Goal: Navigation & Orientation: Find specific page/section

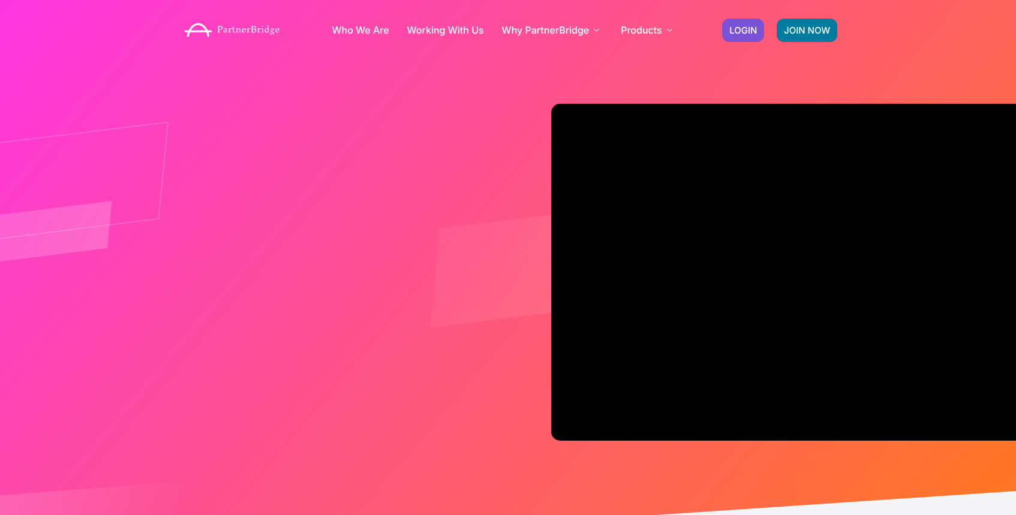
click at [725, 42] on div "JOIN NOW LOGIN" at bounding box center [780, 30] width 128 height 35
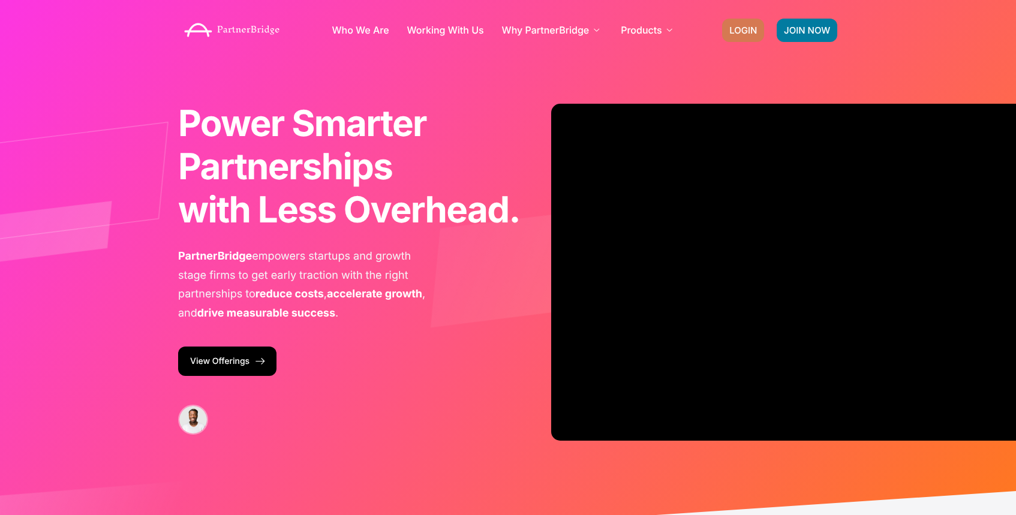
click at [731, 34] on span "LOGIN" at bounding box center [744, 30] width 28 height 9
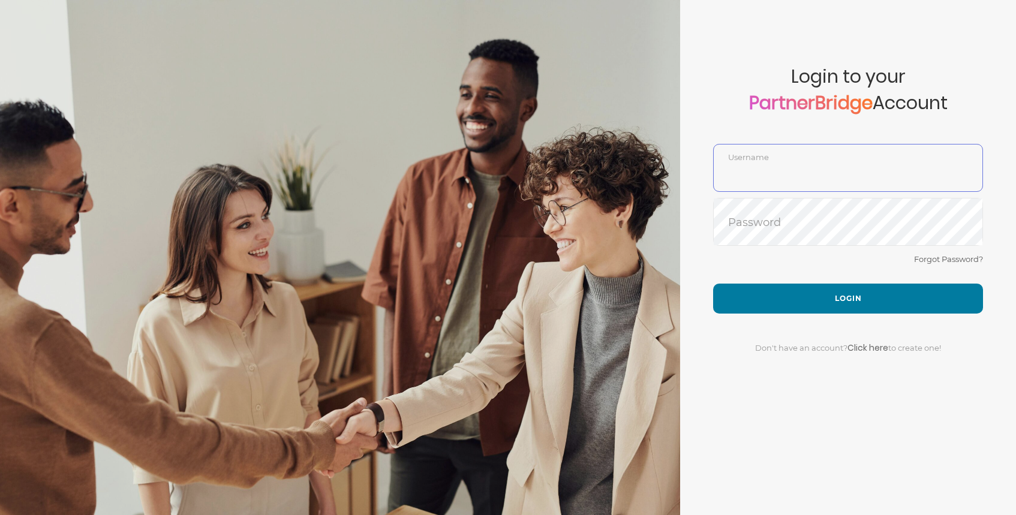
type input "DemoUser"
click at [847, 275] on div "Forgot Password?" at bounding box center [848, 268] width 270 height 32
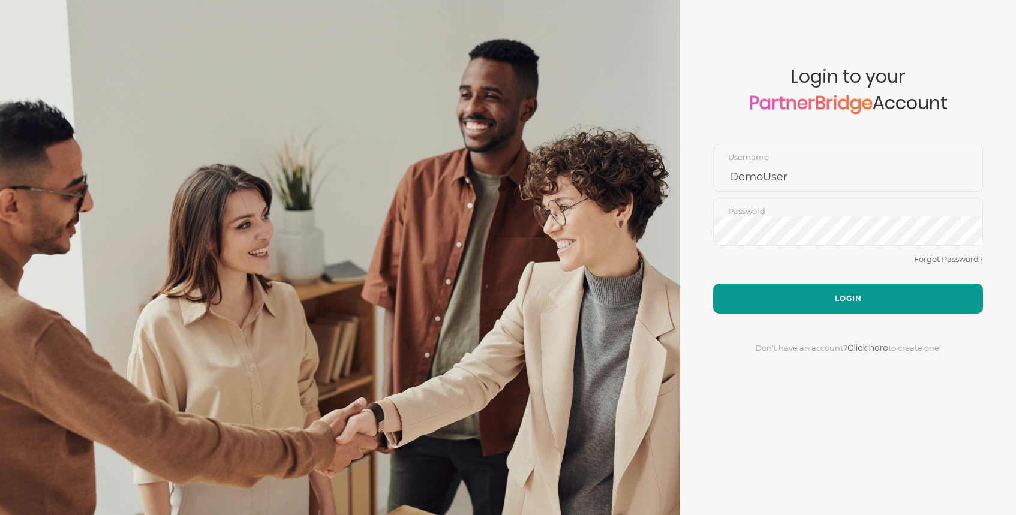
click at [849, 298] on button "Login" at bounding box center [848, 299] width 270 height 30
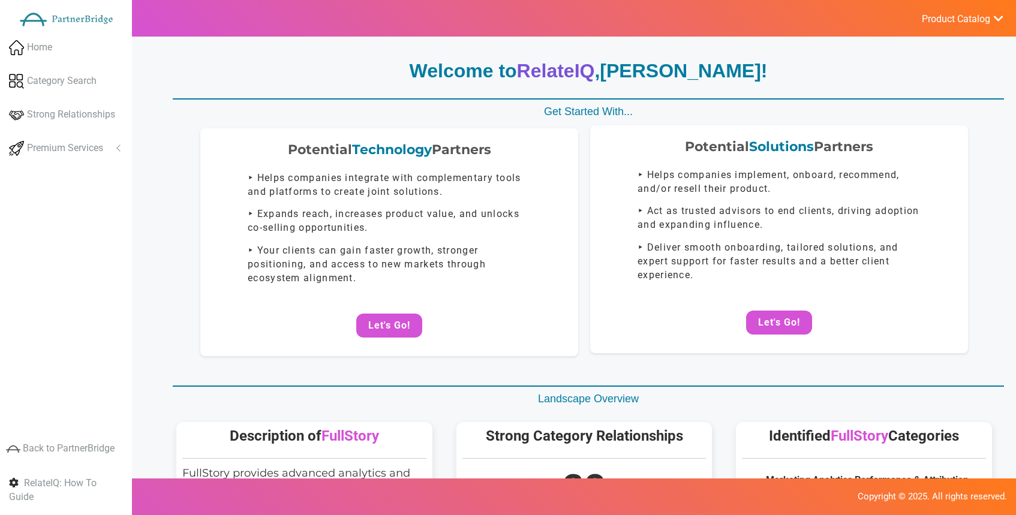
click at [773, 334] on div "Potential Solutions Partners ‣ Helps companies implement, onboard, recommend, a…" at bounding box center [779, 239] width 378 height 228
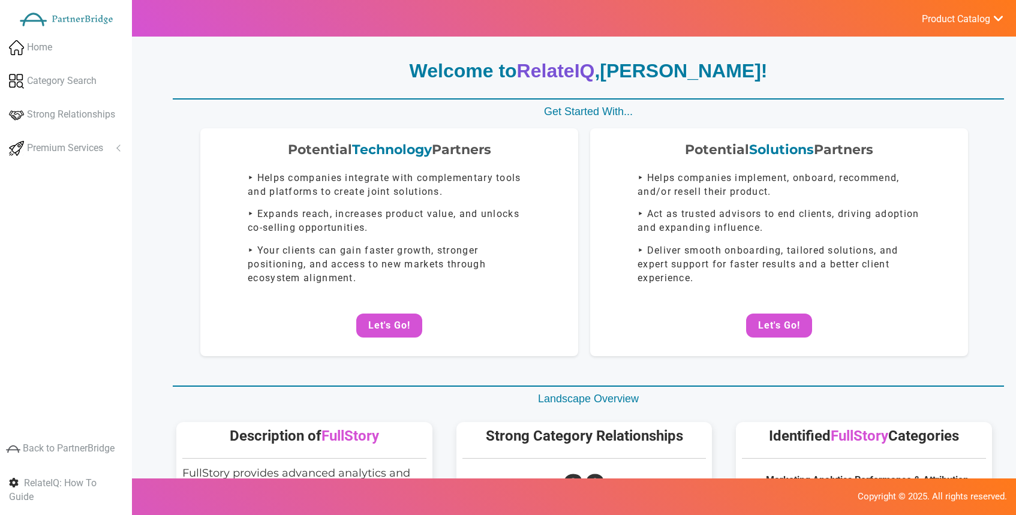
click at [779, 314] on button "Let's Go!" at bounding box center [779, 326] width 66 height 24
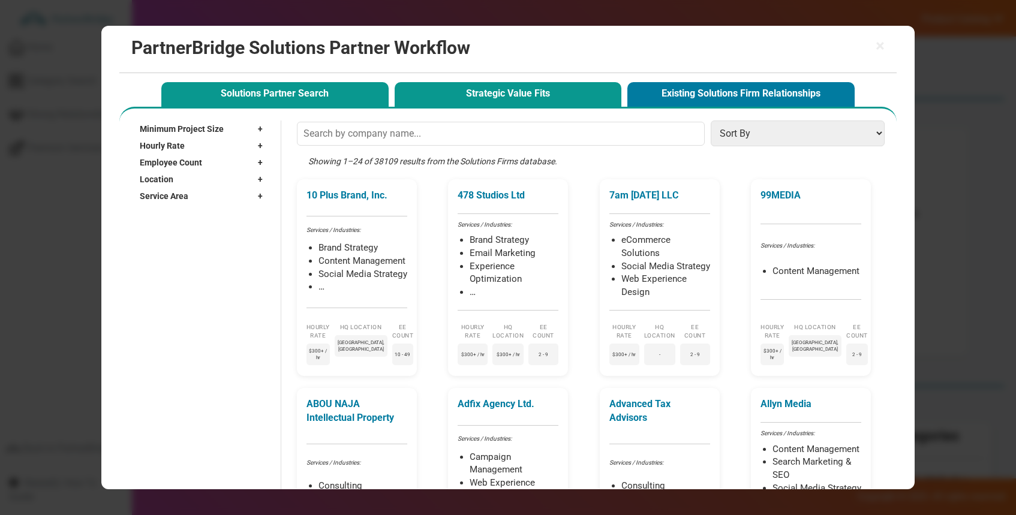
drag, startPoint x: 465, startPoint y: 145, endPoint x: 484, endPoint y: 98, distance: 49.8
click at [467, 140] on input "text" at bounding box center [501, 134] width 408 height 24
click at [484, 98] on button "Strategic Value Fits" at bounding box center [508, 94] width 227 height 25
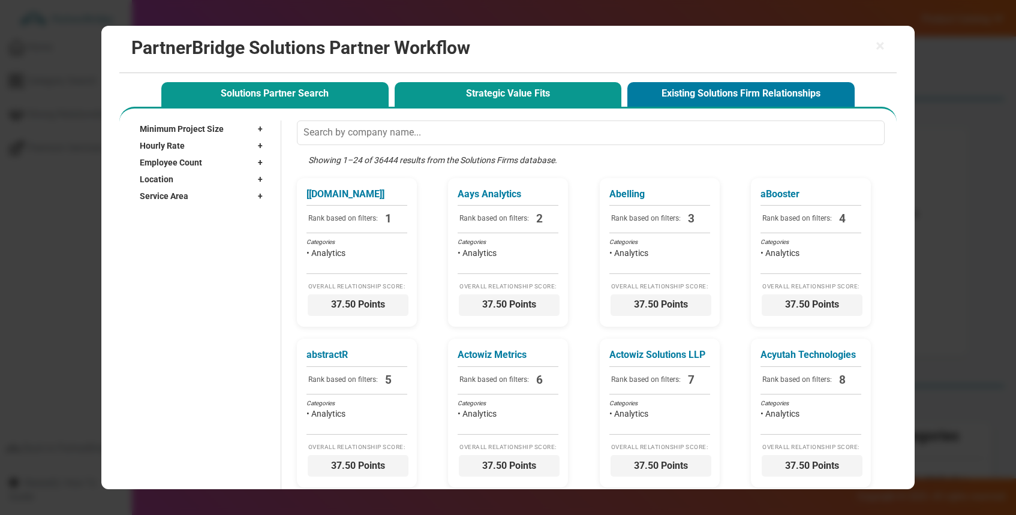
click at [367, 94] on button "Solutions Partner Search" at bounding box center [274, 94] width 227 height 25
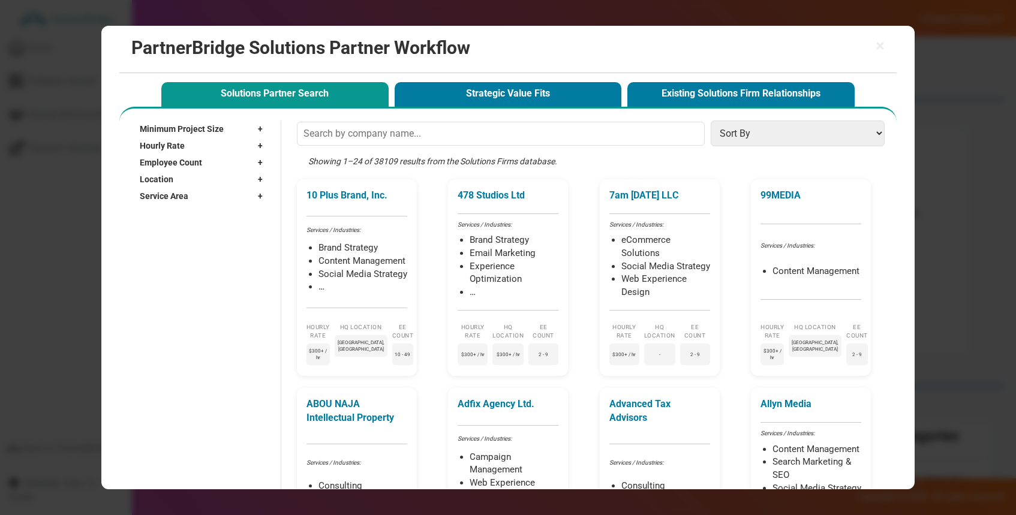
click at [158, 200] on span "Service Area" at bounding box center [164, 196] width 49 height 12
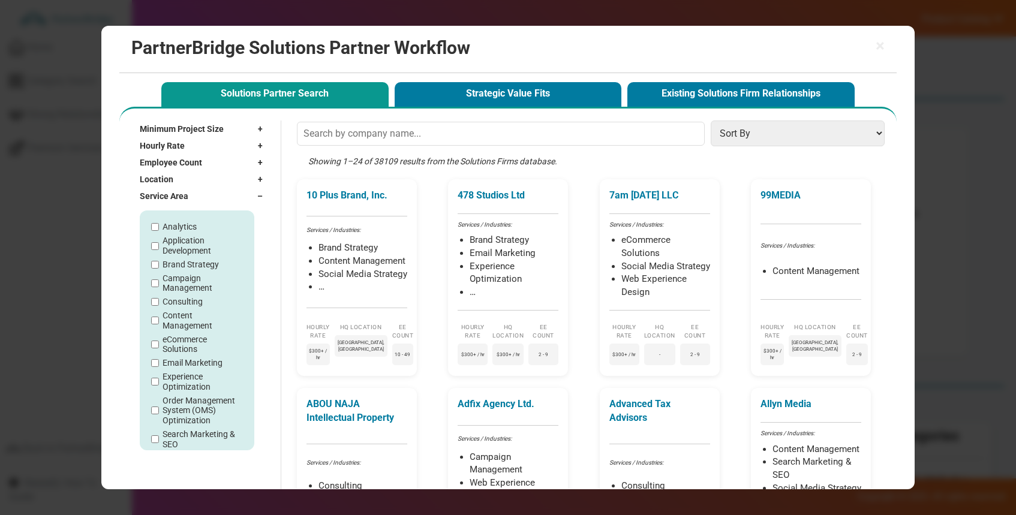
click at [163, 199] on span "Service Area" at bounding box center [164, 196] width 49 height 12
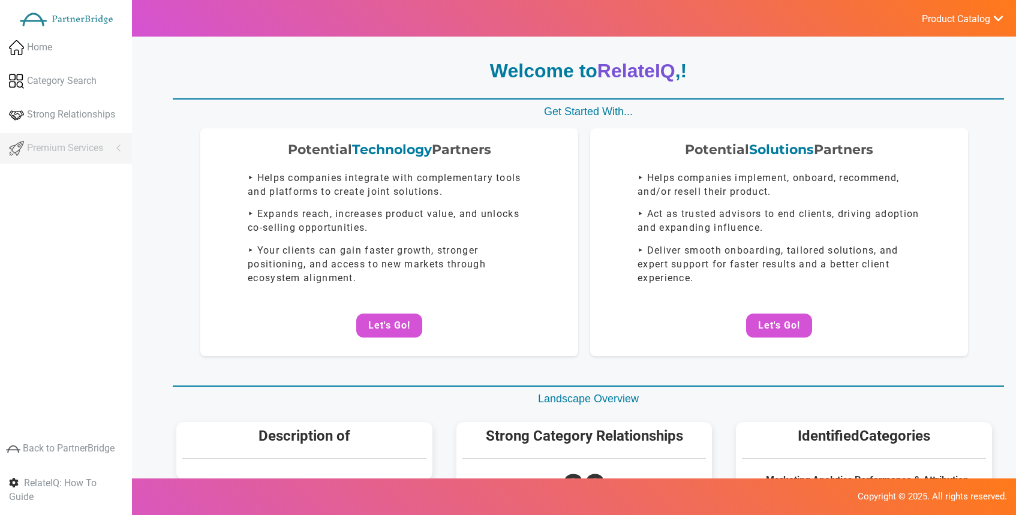
scroll to position [1, 0]
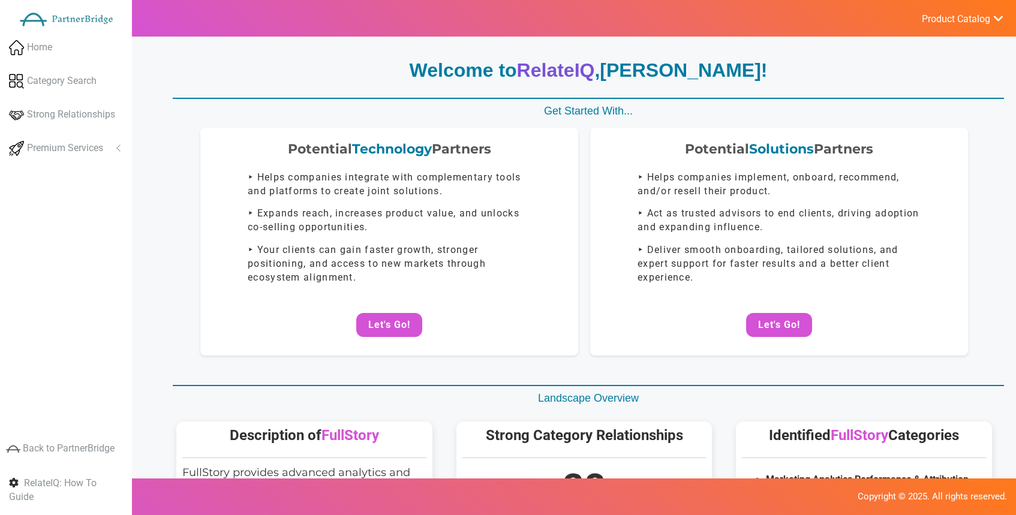
click at [784, 326] on button "Let's Go!" at bounding box center [779, 325] width 66 height 24
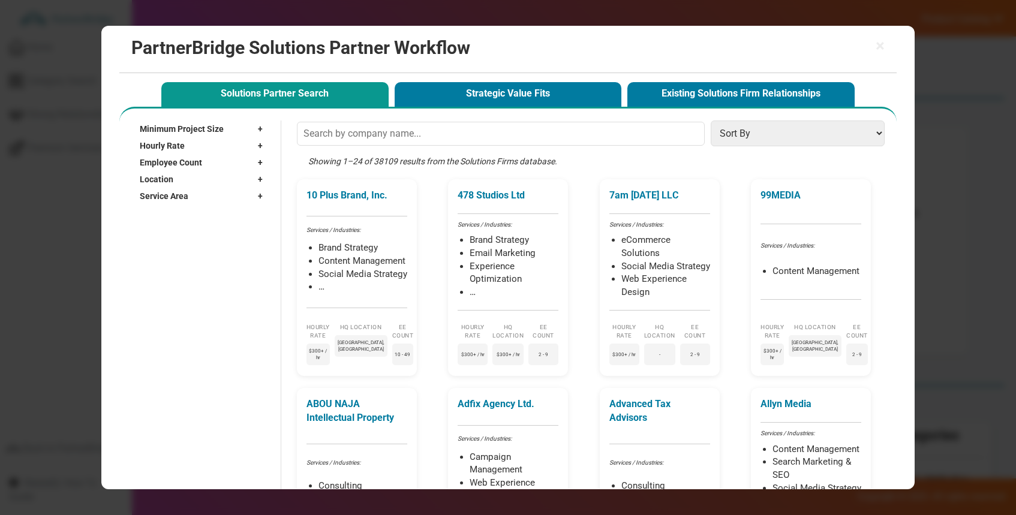
click at [181, 193] on span "Service Area" at bounding box center [164, 196] width 49 height 12
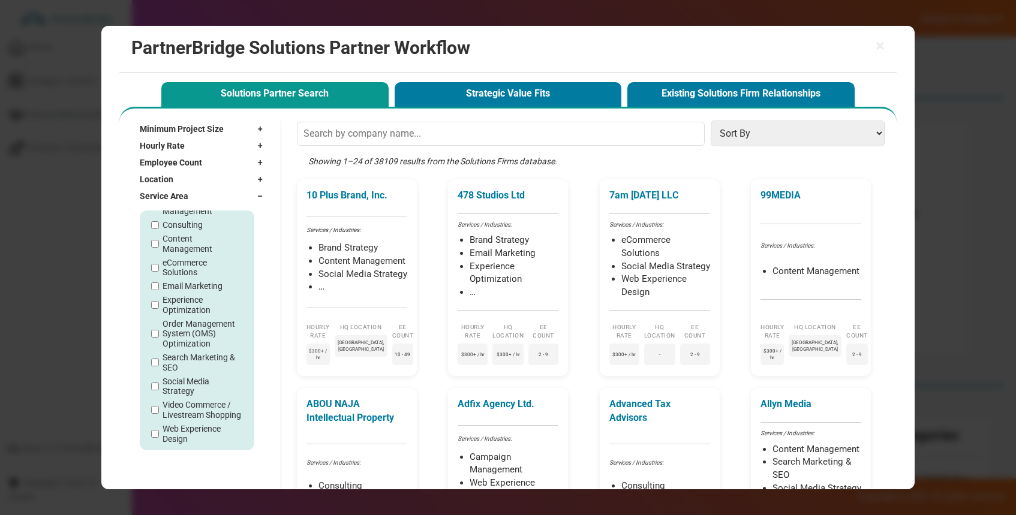
scroll to position [85, 0]
click at [163, 358] on label "Search Marketing & SEO" at bounding box center [203, 354] width 80 height 20
click at [159, 358] on input "Search Marketing & SEO" at bounding box center [155, 354] width 8 height 8
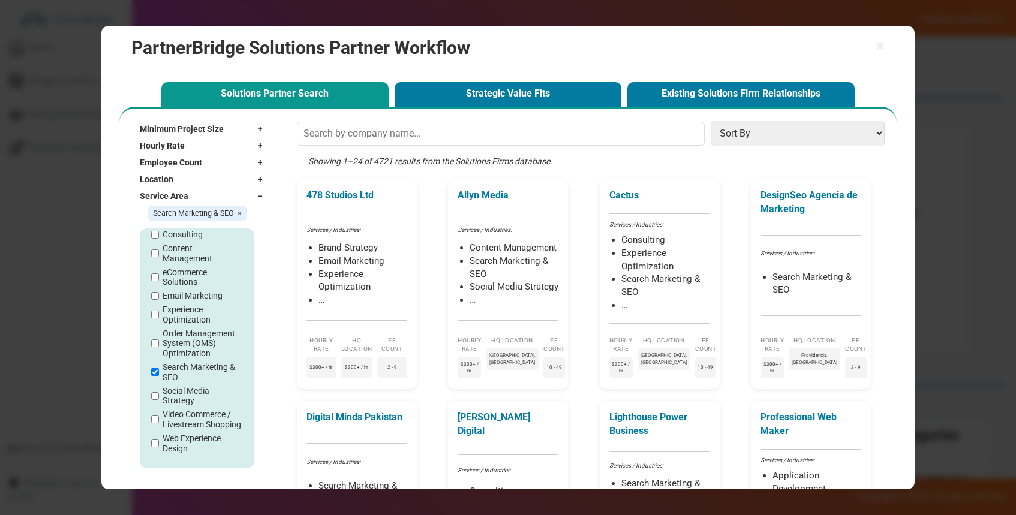
click at [151, 376] on div "Analytics Application Development Brand Strategy Campaign Management Consulting…" at bounding box center [197, 349] width 115 height 240
click at [157, 373] on input "Search Marketing & SEO" at bounding box center [155, 372] width 8 height 8
checkbox input "false"
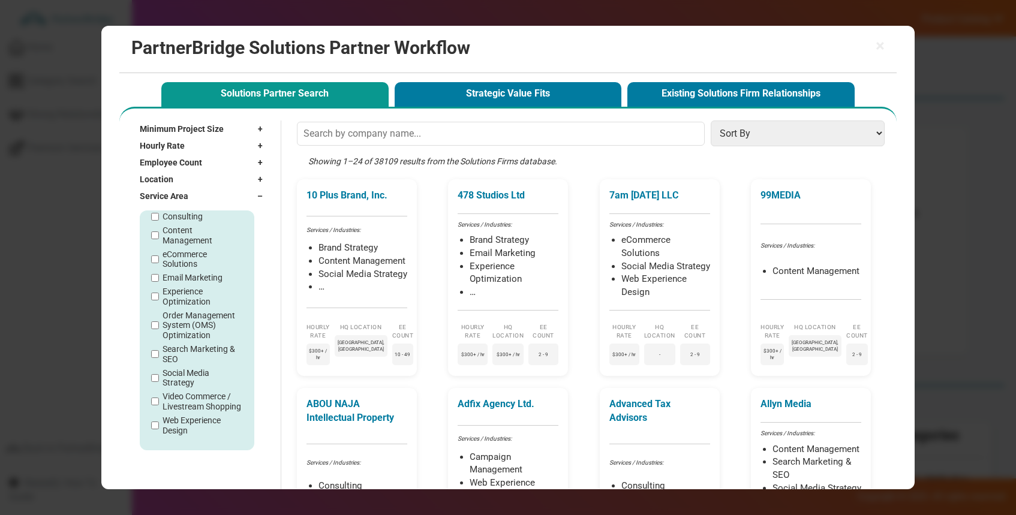
drag, startPoint x: 121, startPoint y: 328, endPoint x: 98, endPoint y: 311, distance: 27.5
click at [875, 42] on h2 "PartnerBridge Solutions Partner Workflow" at bounding box center [507, 48] width 753 height 20
click at [877, 43] on span "×" at bounding box center [880, 46] width 9 height 17
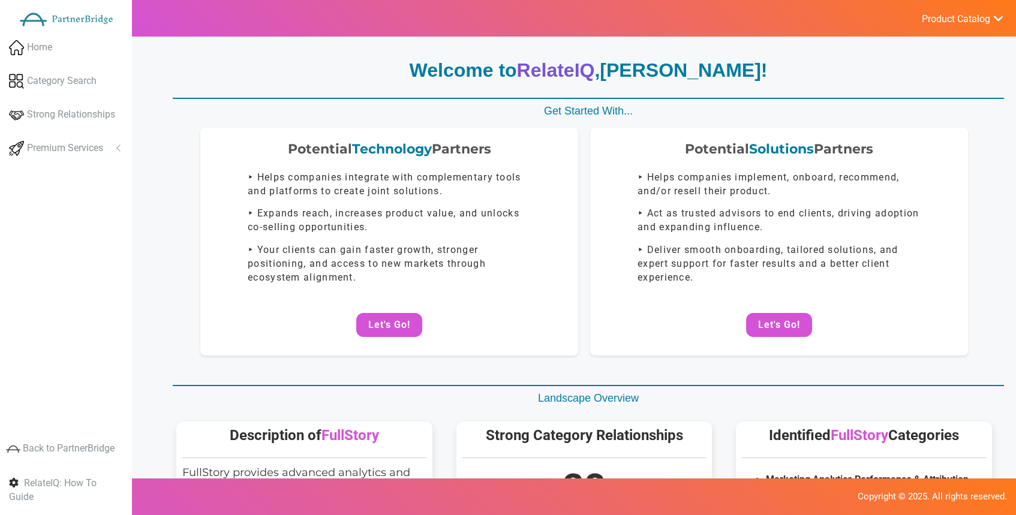
click at [941, 17] on span "Product Catalog" at bounding box center [956, 19] width 68 height 12
click at [940, 124] on link "Log Out" at bounding box center [933, 128] width 141 height 24
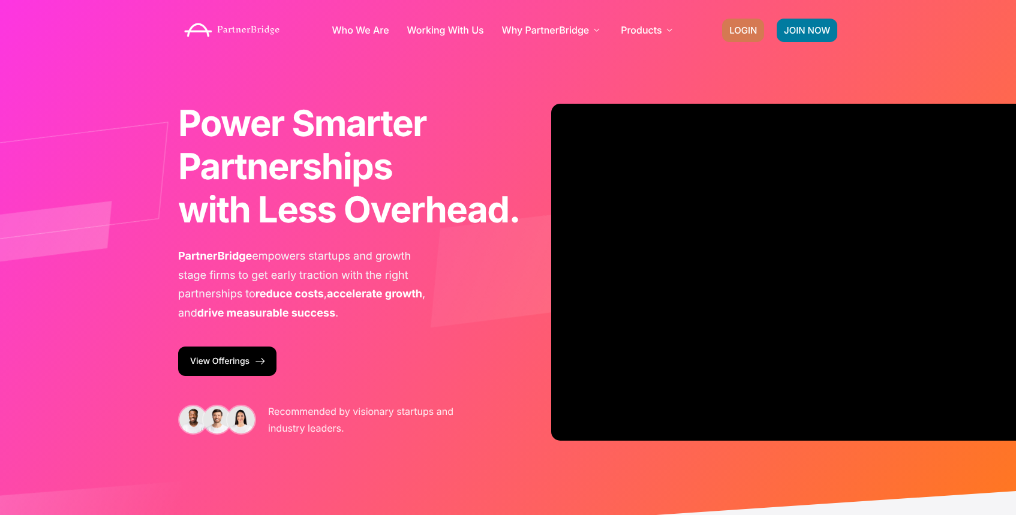
click at [751, 32] on span "LOGIN" at bounding box center [744, 30] width 28 height 9
